Goal: Find specific page/section: Find specific page/section

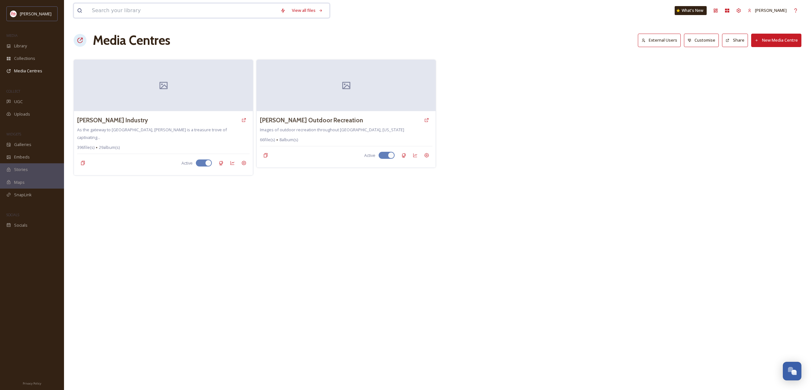
click at [245, 11] on input at bounding box center [183, 11] width 188 height 14
type input "farm fork"
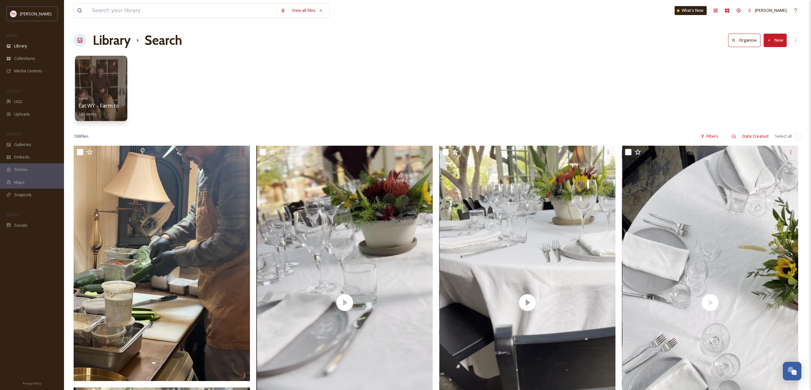
click at [107, 97] on div "Events Eat WY - Farm to Fork Event 183 items" at bounding box center [101, 106] width 46 height 24
click at [117, 94] on div "Events Eat WY - Farm to Fork Event 183 items" at bounding box center [101, 106] width 46 height 24
click at [251, 109] on div "Events Eat WY - Farm to Fork Event 183 items" at bounding box center [438, 90] width 728 height 74
click at [111, 84] on div at bounding box center [101, 88] width 52 height 65
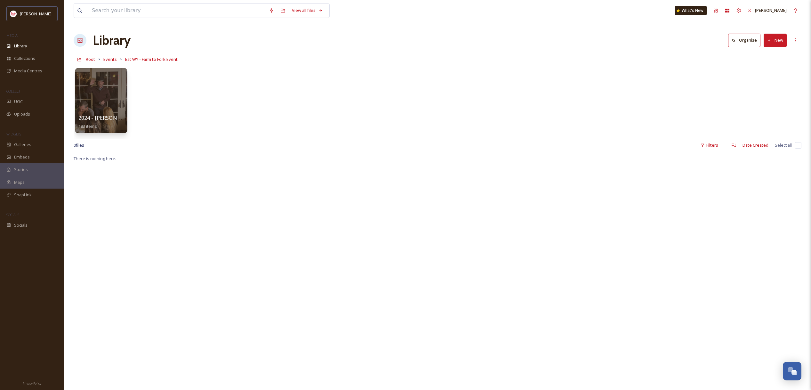
drag, startPoint x: 72, startPoint y: 83, endPoint x: 81, endPoint y: 81, distance: 9.0
click at [72, 83] on div "View all files What's [GEOGRAPHIC_DATA][PERSON_NAME] Organise New Root Events E…" at bounding box center [437, 272] width 747 height 544
click at [96, 79] on div at bounding box center [101, 77] width 46 height 12
click at [110, 97] on div at bounding box center [101, 100] width 52 height 65
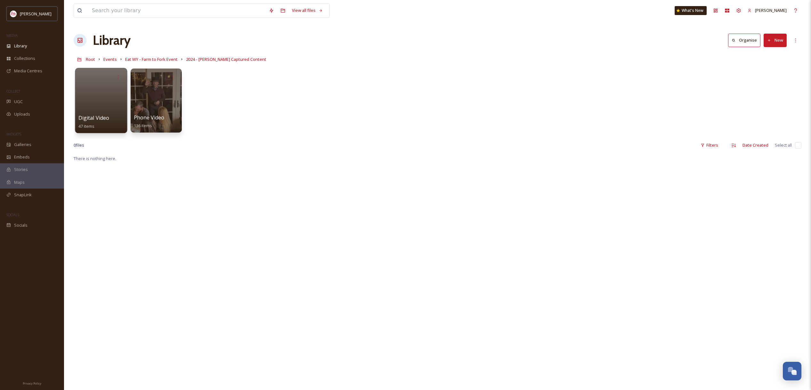
click at [85, 111] on div at bounding box center [101, 100] width 52 height 65
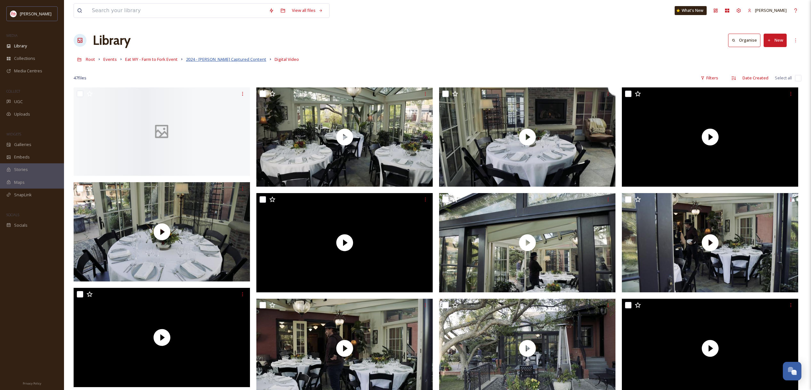
click at [247, 61] on span "2024 - [PERSON_NAME] Captured Content" at bounding box center [226, 59] width 80 height 6
